Goal: Navigation & Orientation: Understand site structure

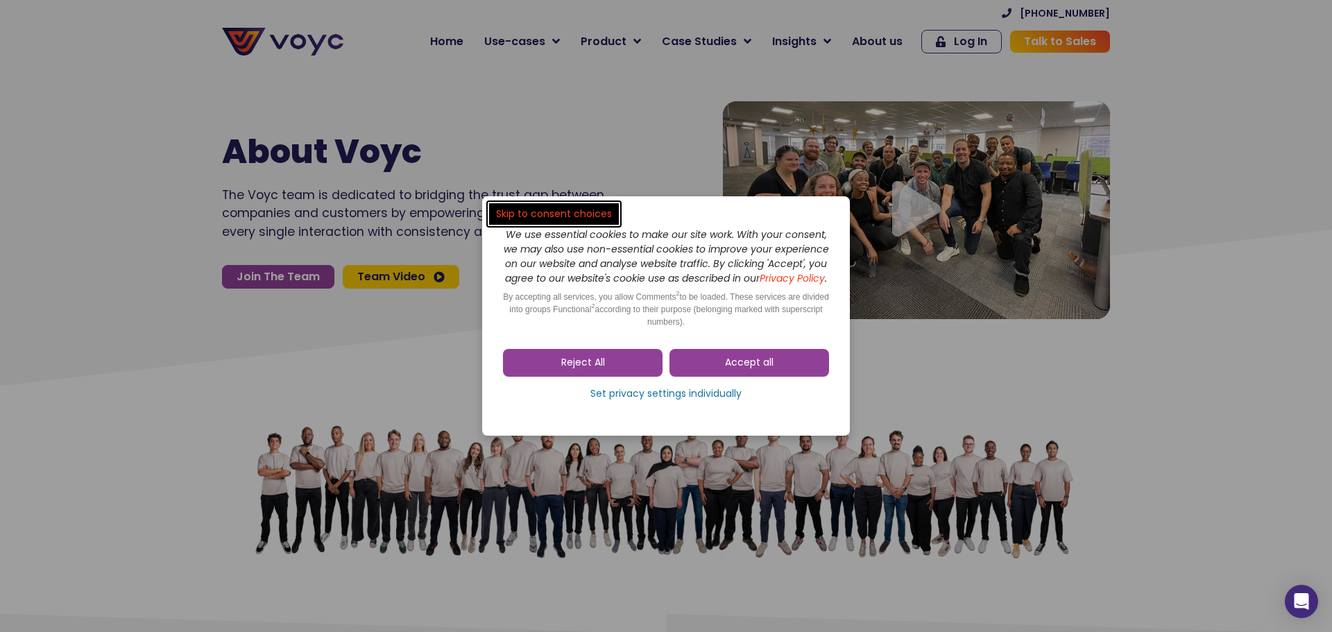
click at [747, 367] on span "Accept all" at bounding box center [749, 363] width 49 height 14
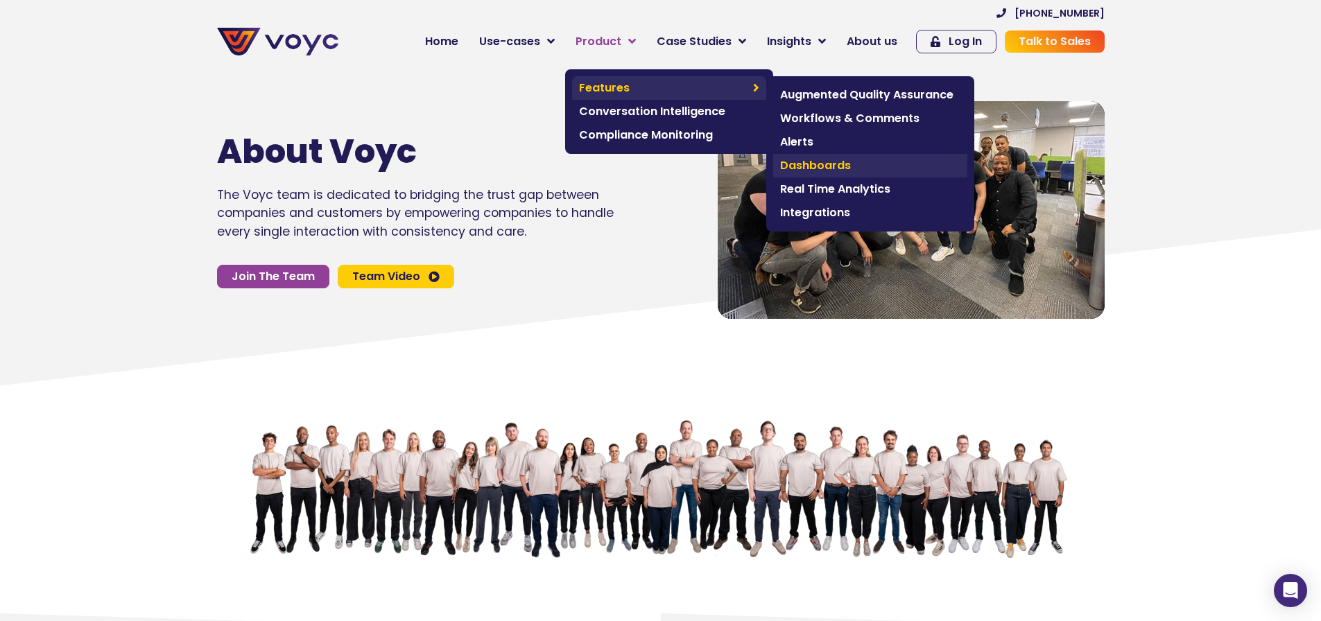
click at [834, 164] on span "Dashboards" at bounding box center [870, 165] width 180 height 17
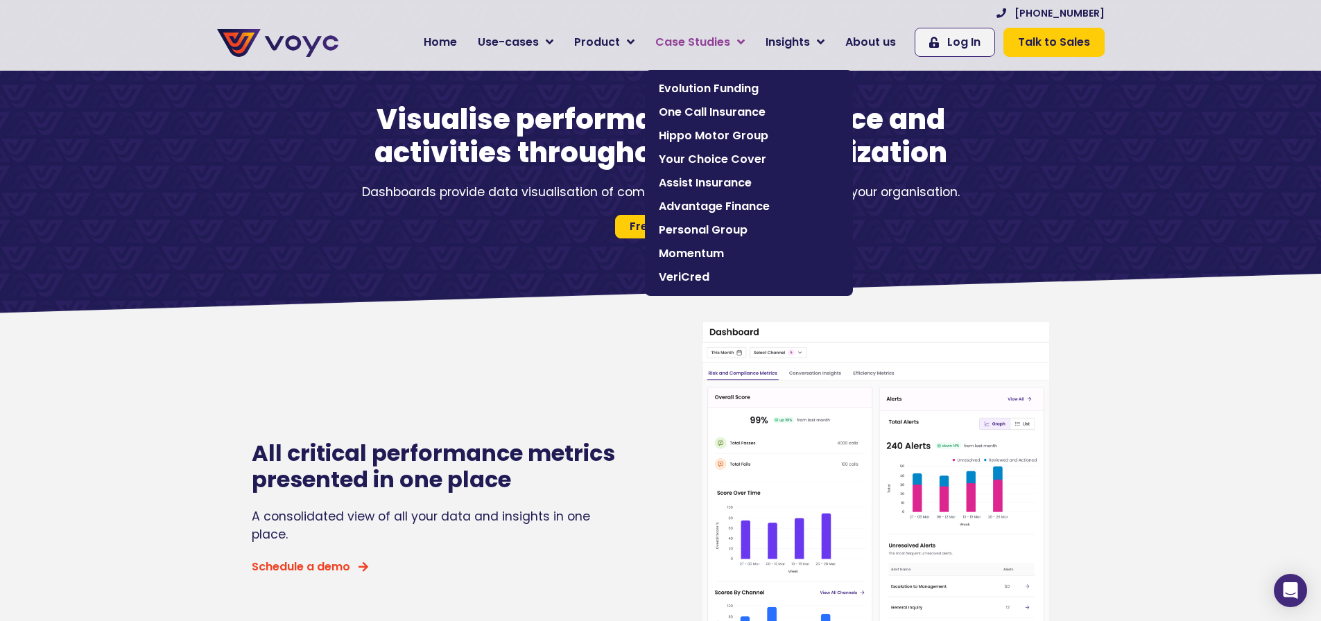
click at [720, 42] on span "Case Studies" at bounding box center [692, 42] width 75 height 17
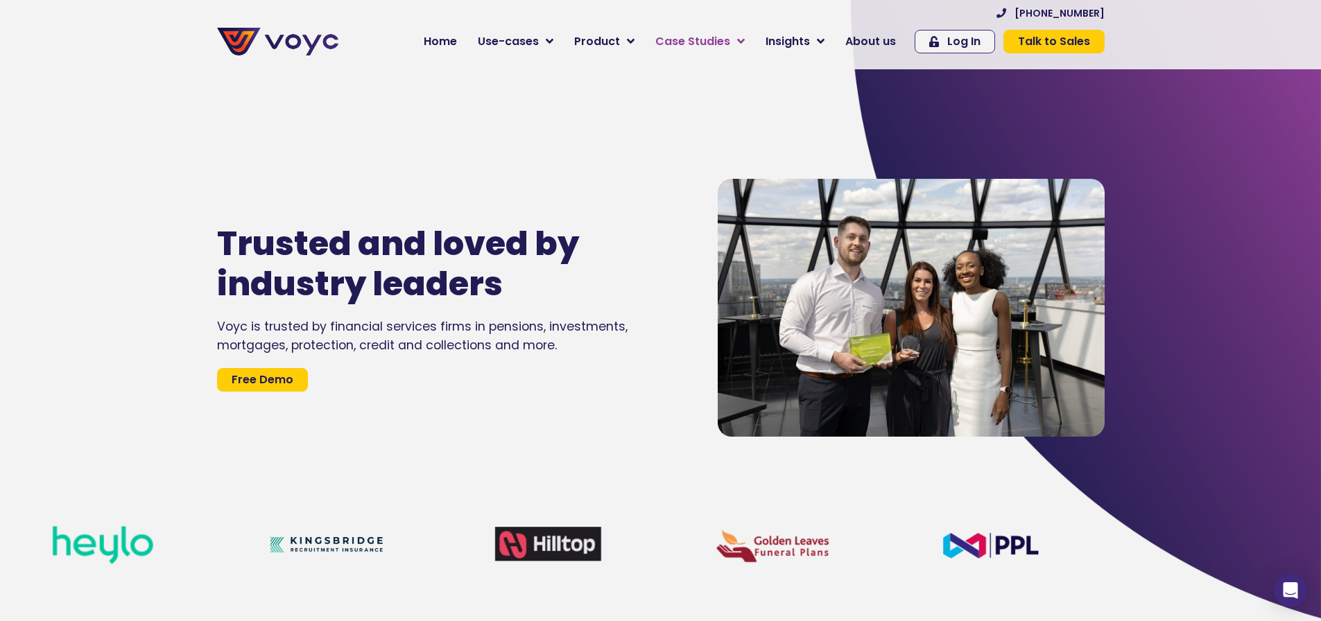
click at [745, 40] on icon at bounding box center [741, 41] width 8 height 12
click at [810, 41] on span "Insights" at bounding box center [788, 41] width 44 height 17
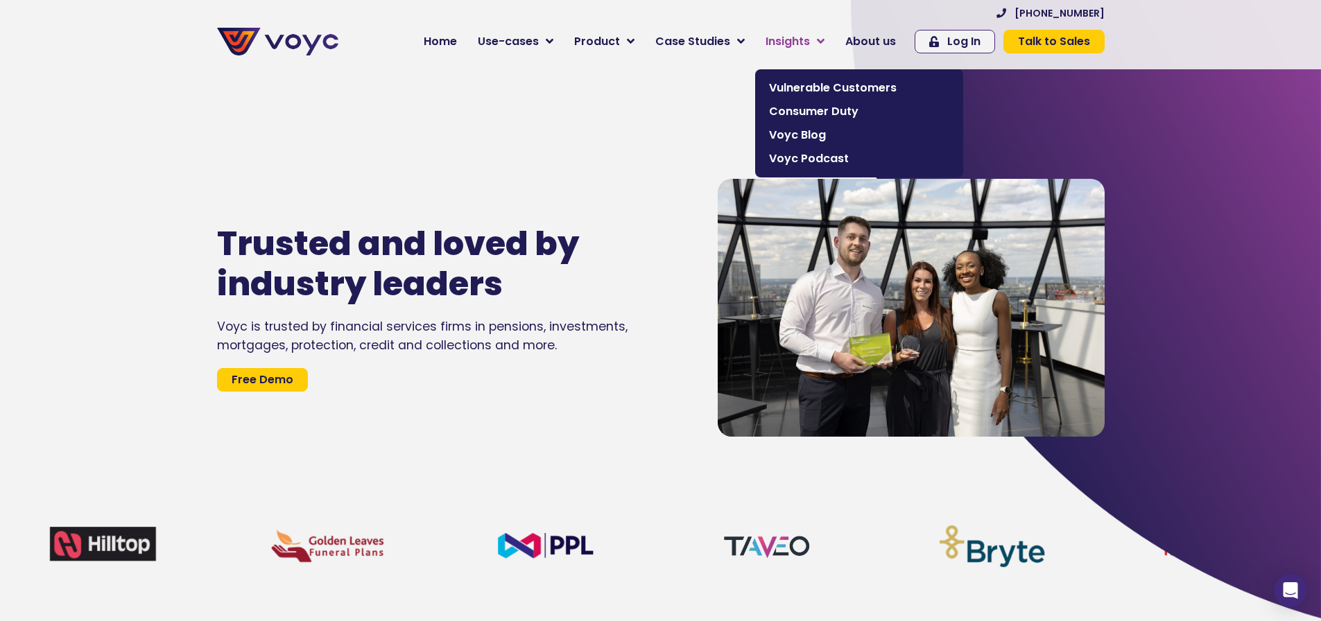
click at [795, 43] on span "Insights" at bounding box center [788, 41] width 44 height 17
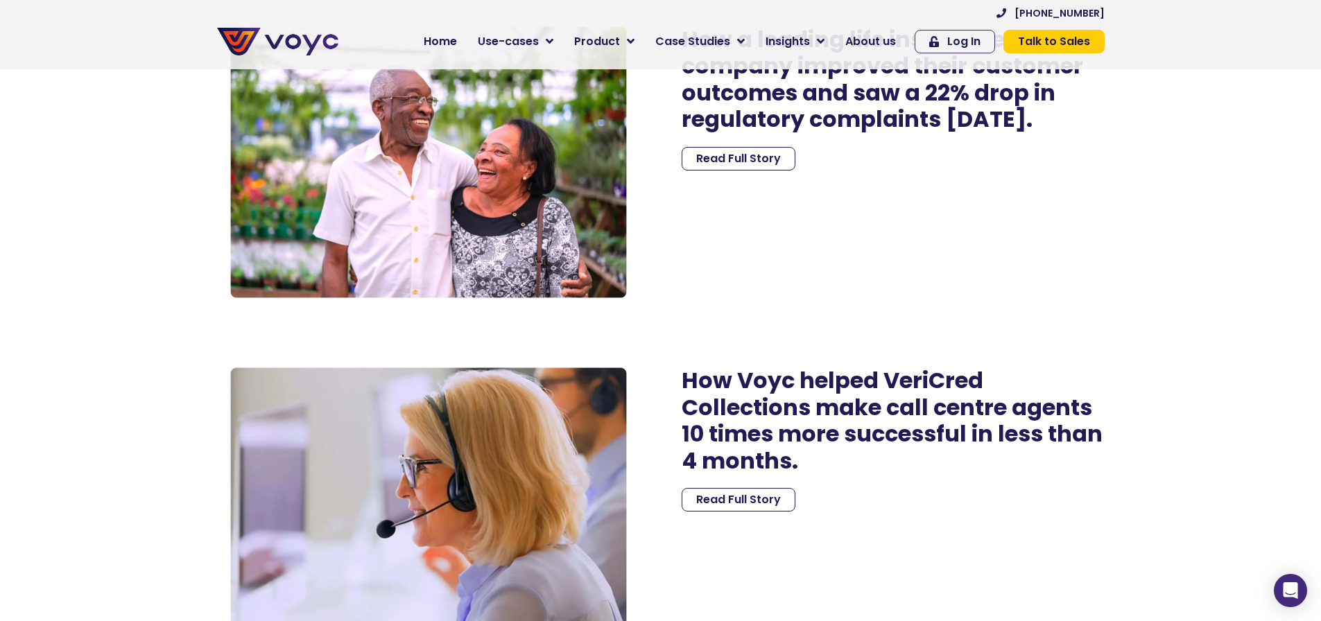
scroll to position [4785, 0]
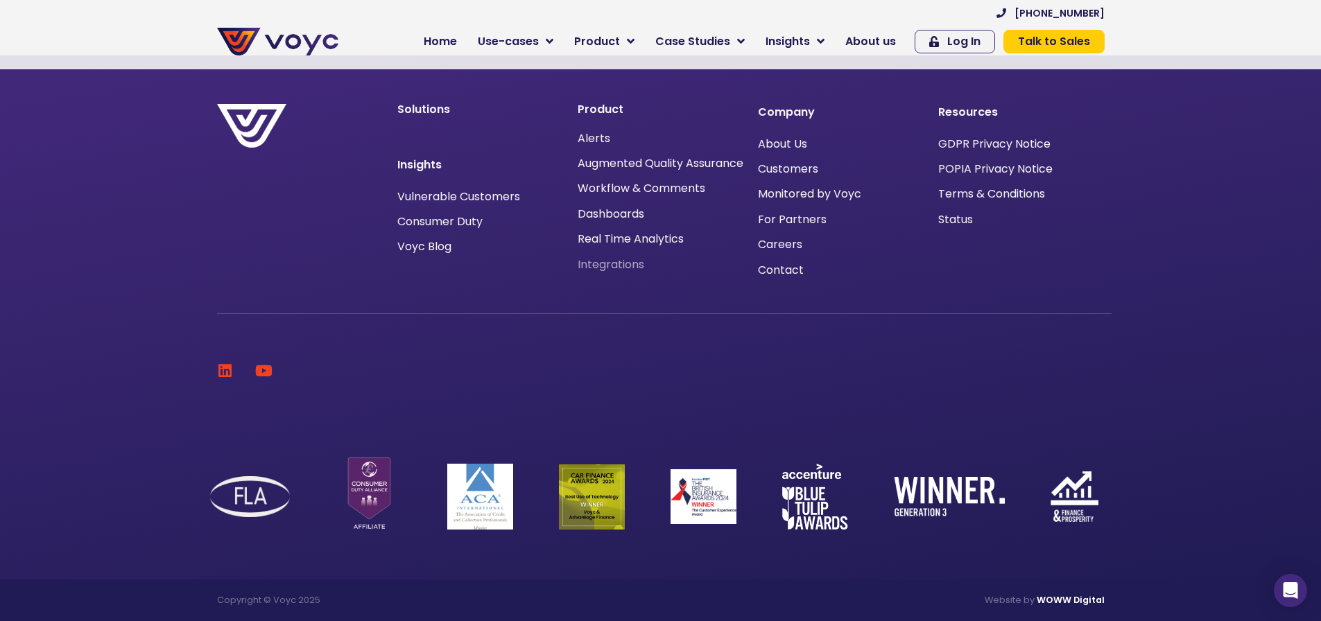
click at [623, 265] on span "Integrations" at bounding box center [611, 265] width 67 height 0
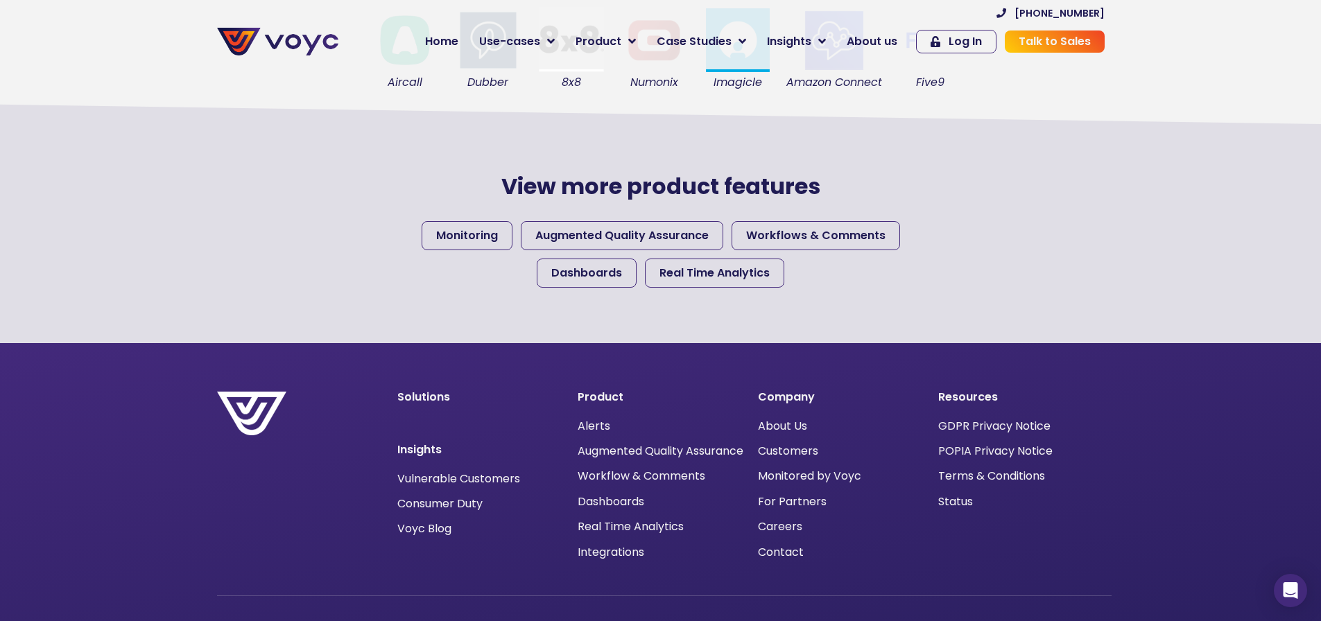
scroll to position [624, 0]
